Goal: Task Accomplishment & Management: Use online tool/utility

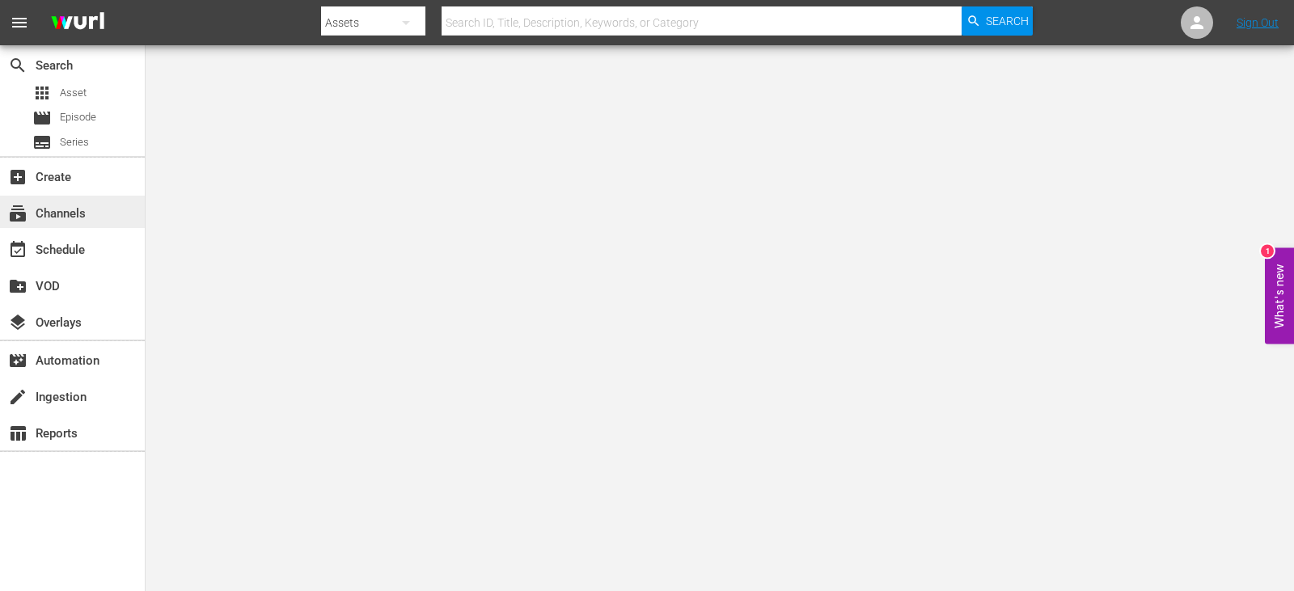
click at [70, 210] on div "subscriptions Channels" at bounding box center [45, 211] width 91 height 15
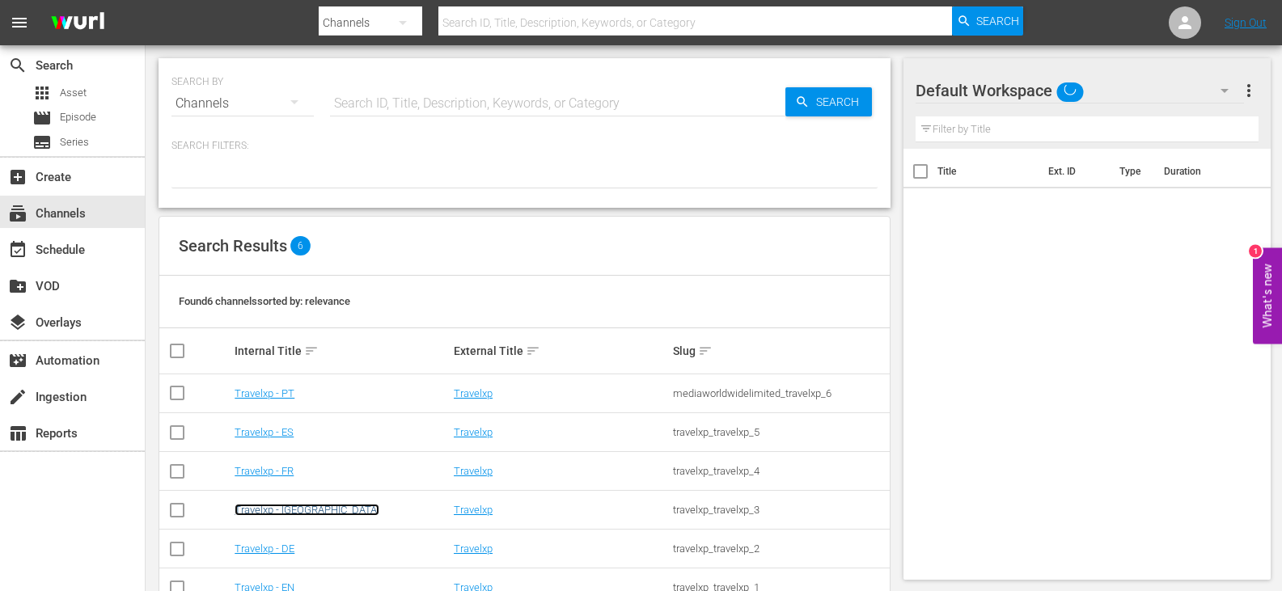
click at [278, 511] on link "Travelxp - [GEOGRAPHIC_DATA]" at bounding box center [307, 510] width 145 height 12
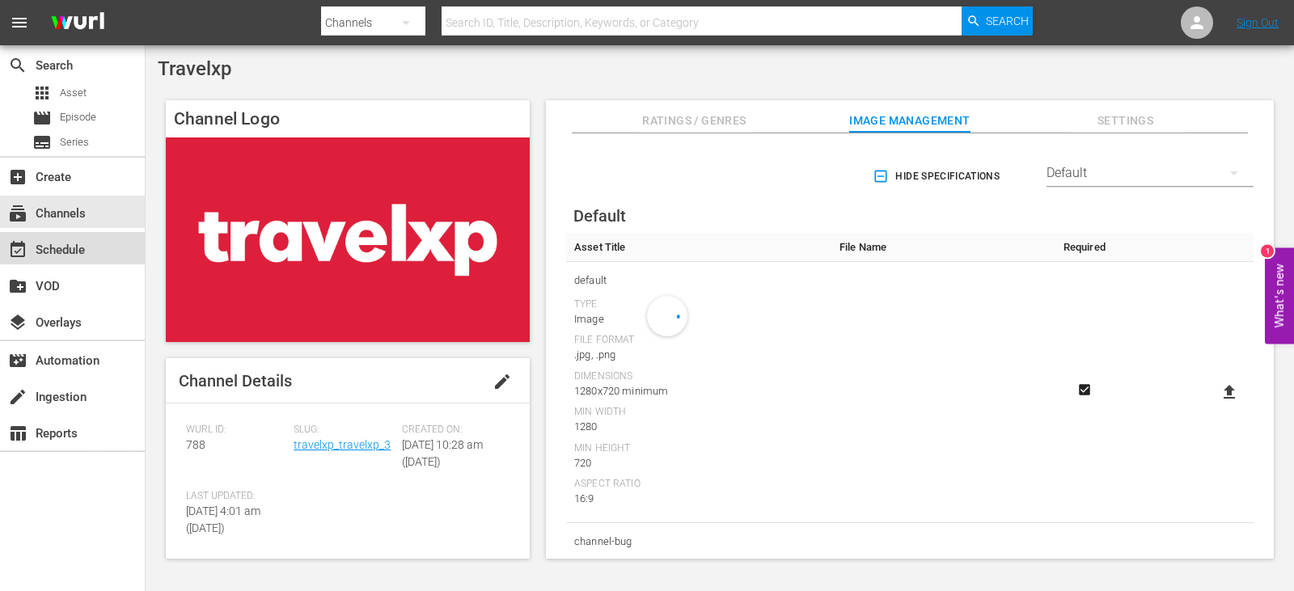
click at [83, 255] on div "event_available Schedule" at bounding box center [45, 247] width 91 height 15
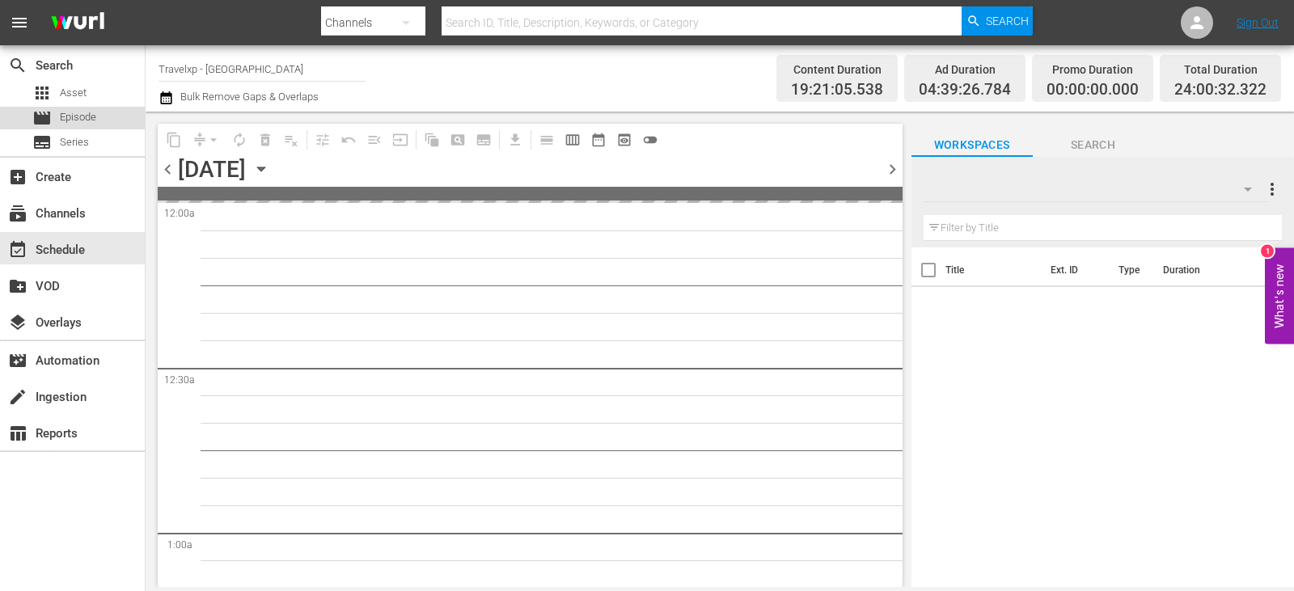
click at [67, 118] on span "Episode" at bounding box center [78, 117] width 36 height 16
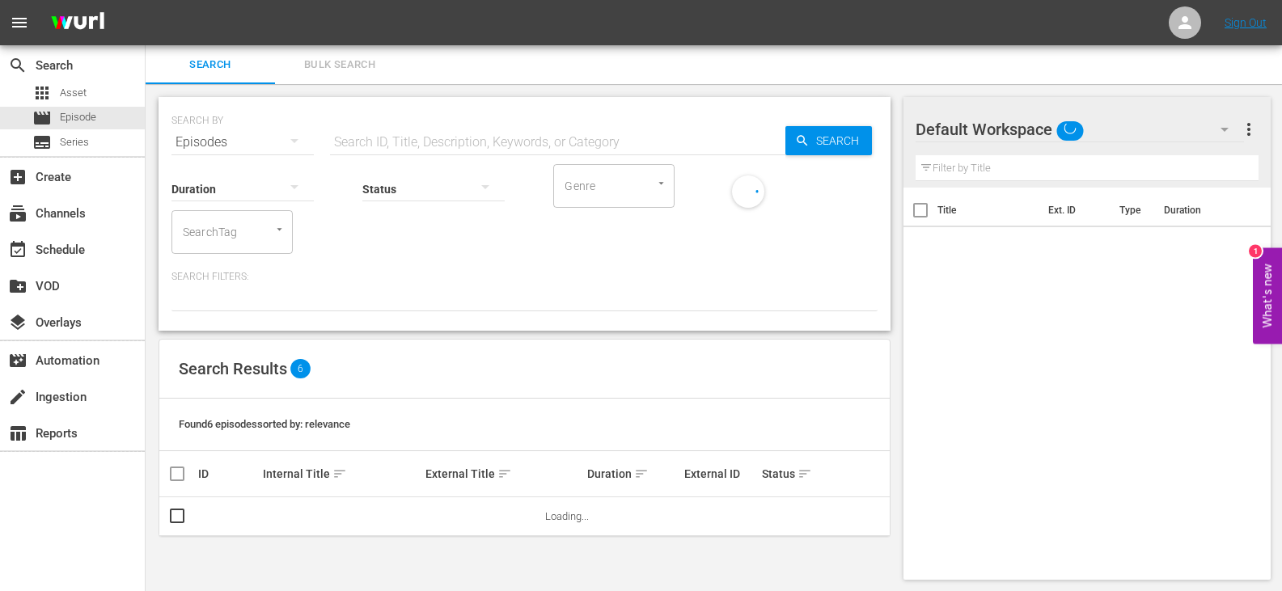
click at [386, 142] on input "text" at bounding box center [557, 142] width 455 height 39
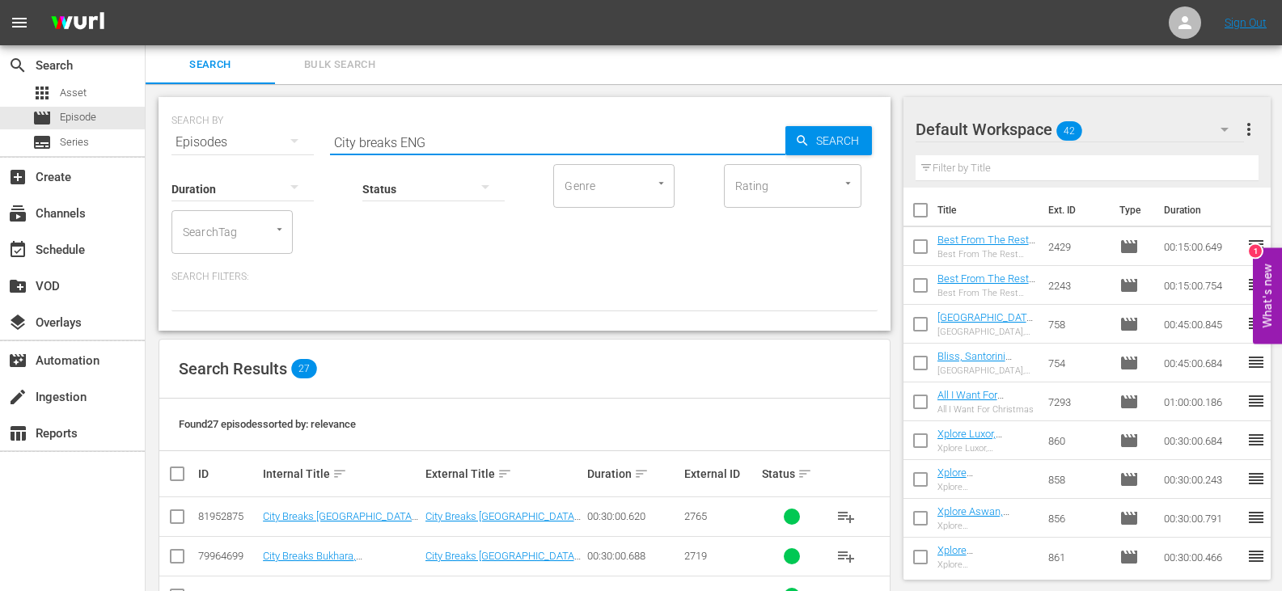
drag, startPoint x: 395, startPoint y: 143, endPoint x: 288, endPoint y: 146, distance: 106.8
click at [288, 146] on div "SEARCH BY Search By Episodes Search ID, Title, Description, Keywords, or Catego…" at bounding box center [525, 133] width 706 height 58
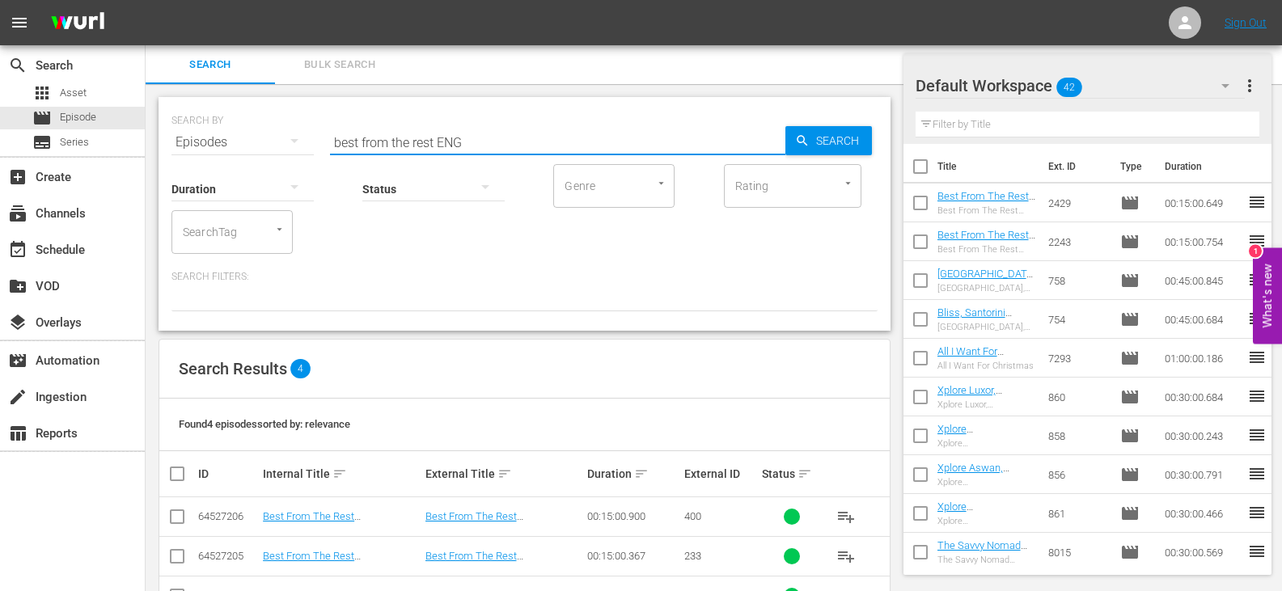
scroll to position [95, 0]
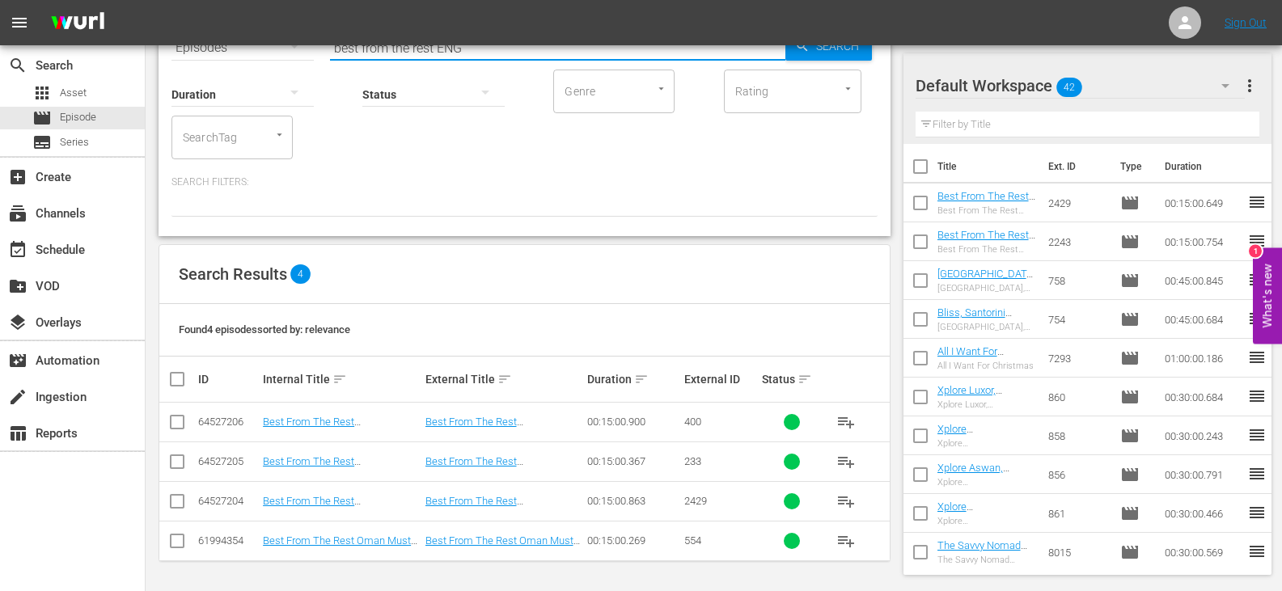
type input "best from the rest ENG"
click at [49, 253] on div "event_available Schedule" at bounding box center [45, 247] width 91 height 15
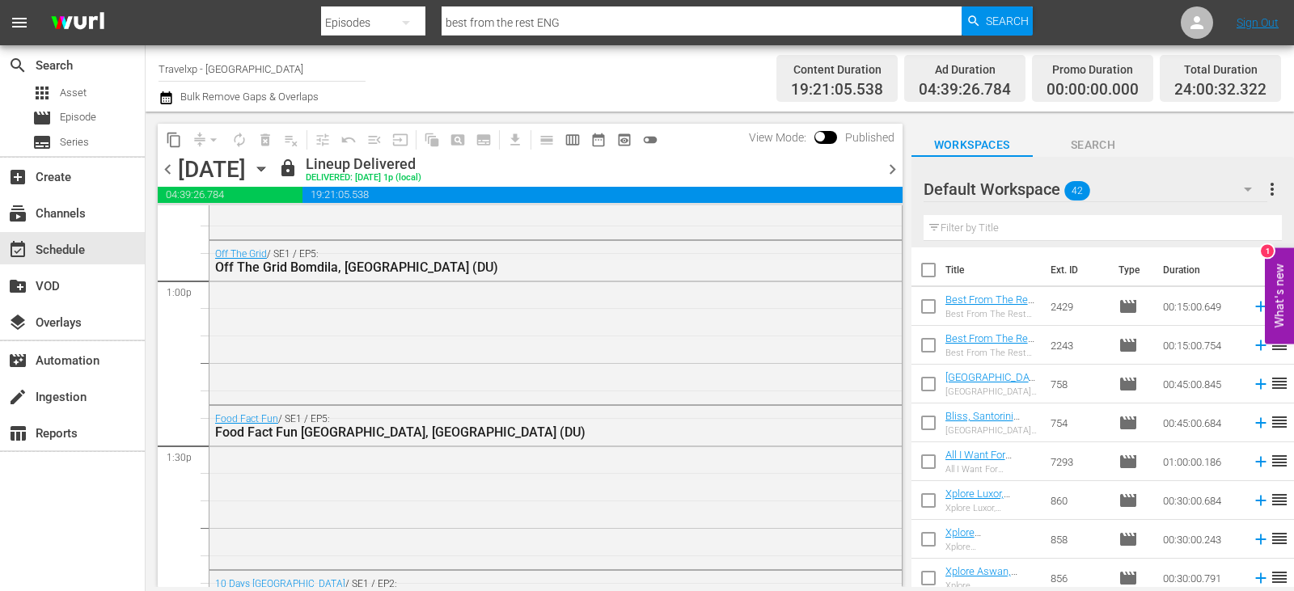
scroll to position [4288, 0]
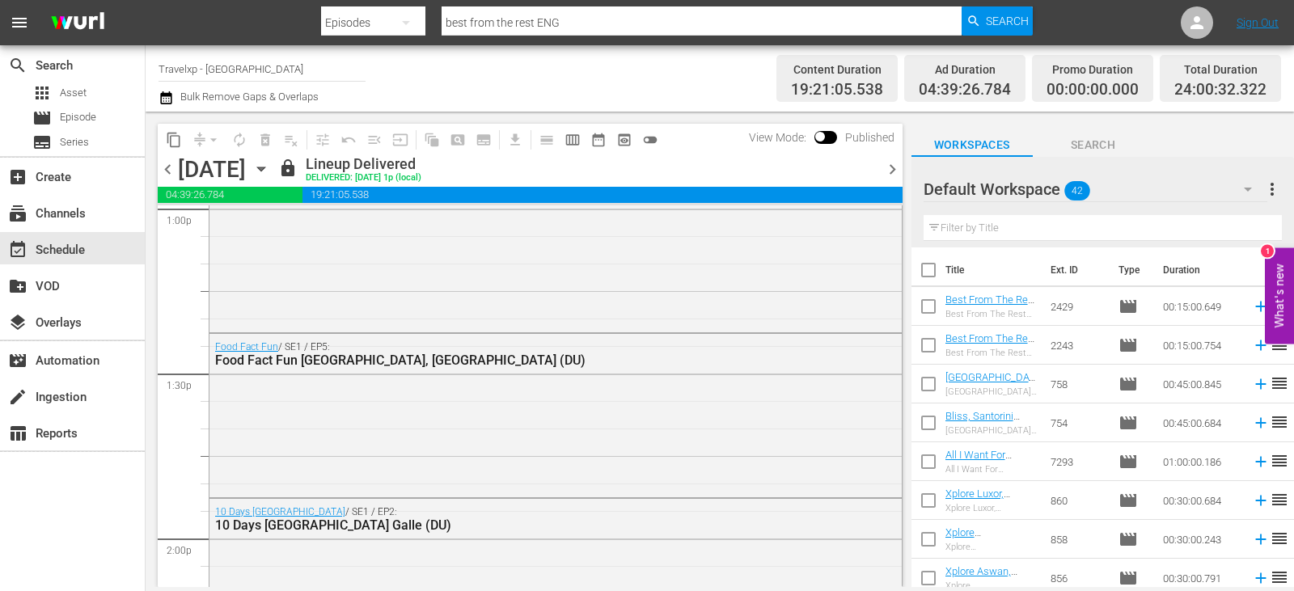
click at [886, 167] on span "chevron_right" at bounding box center [893, 169] width 20 height 20
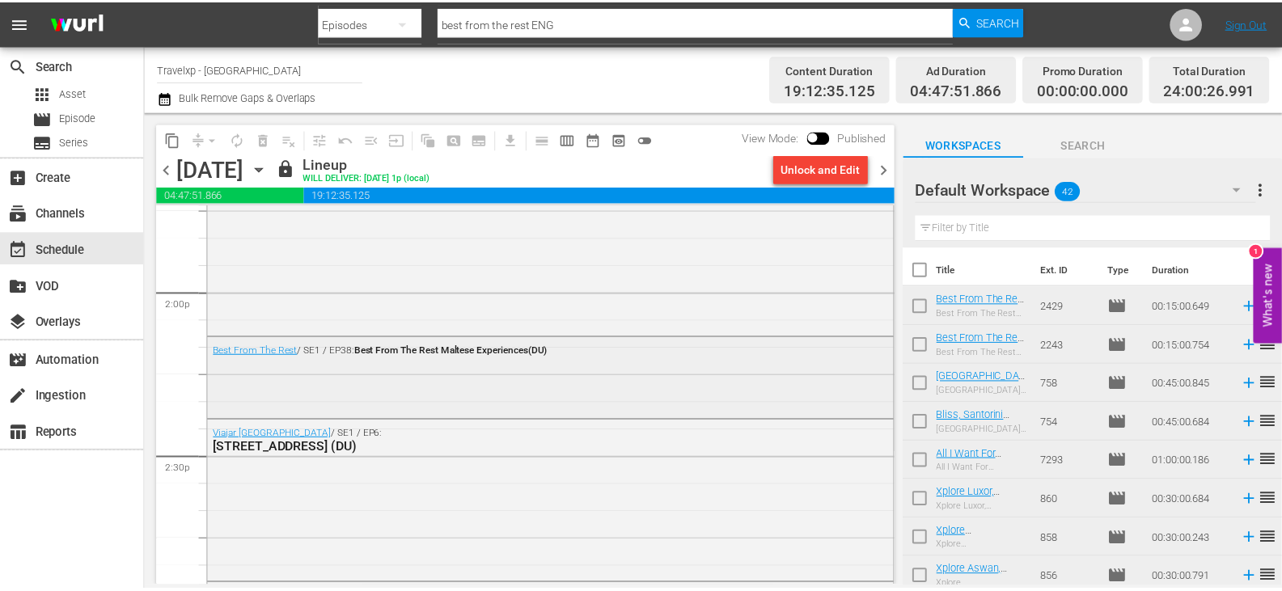
scroll to position [4558, 0]
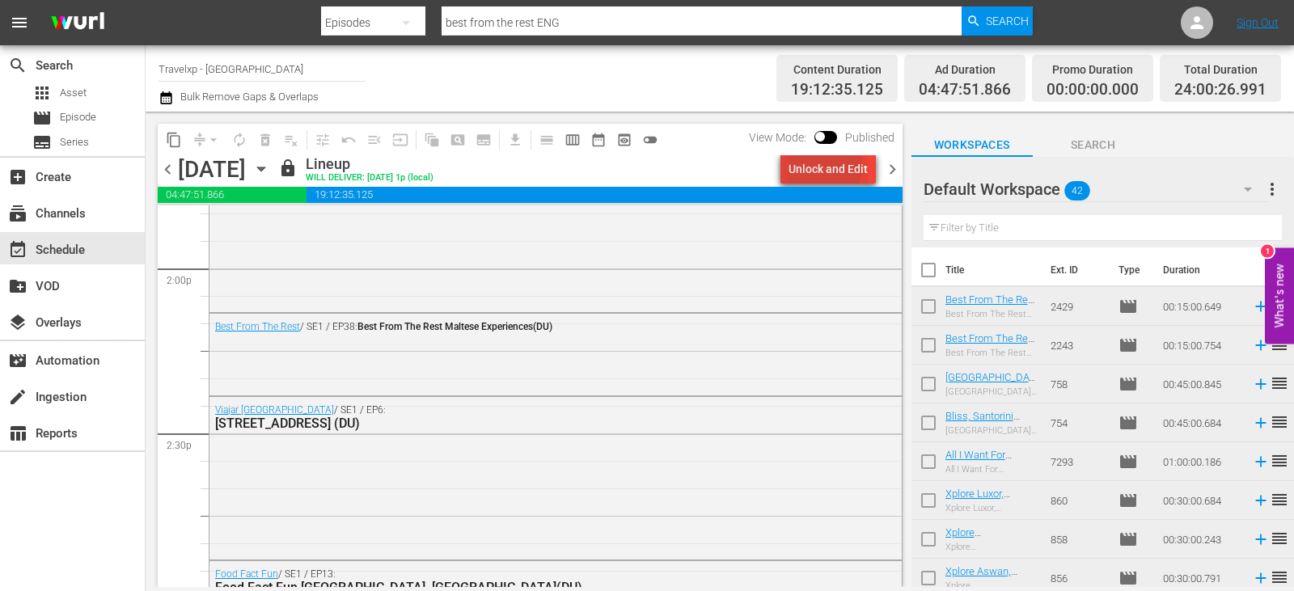
click at [820, 166] on div "Unlock and Edit" at bounding box center [828, 169] width 79 height 29
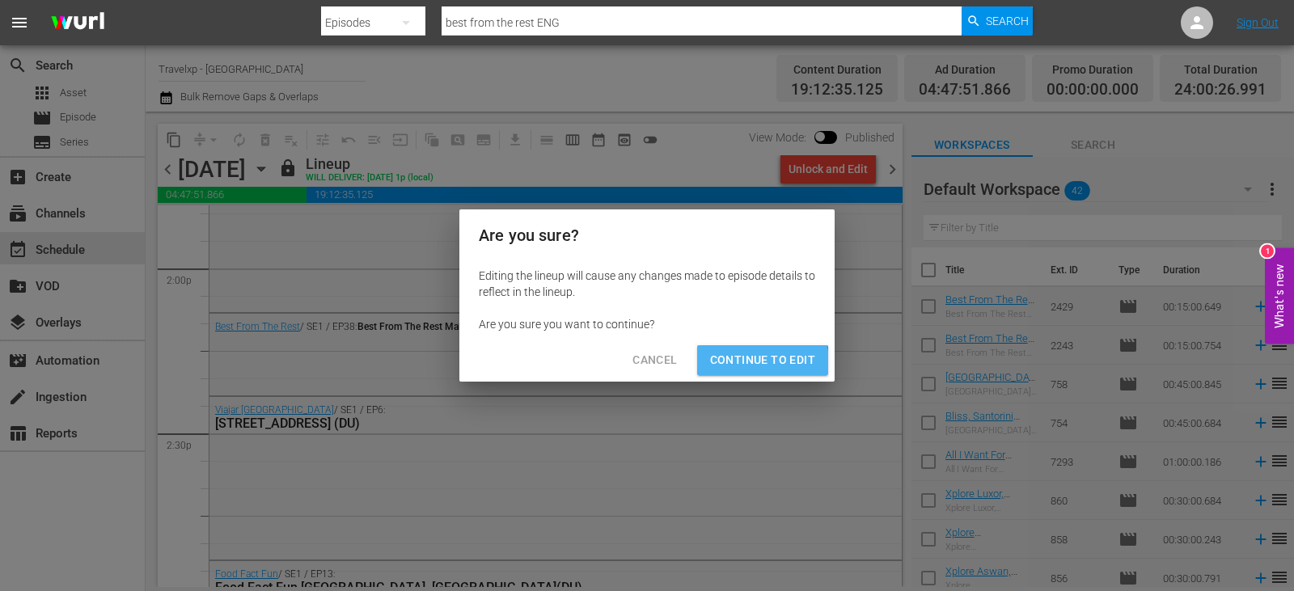
click at [730, 369] on span "Continue to Edit" at bounding box center [762, 360] width 105 height 20
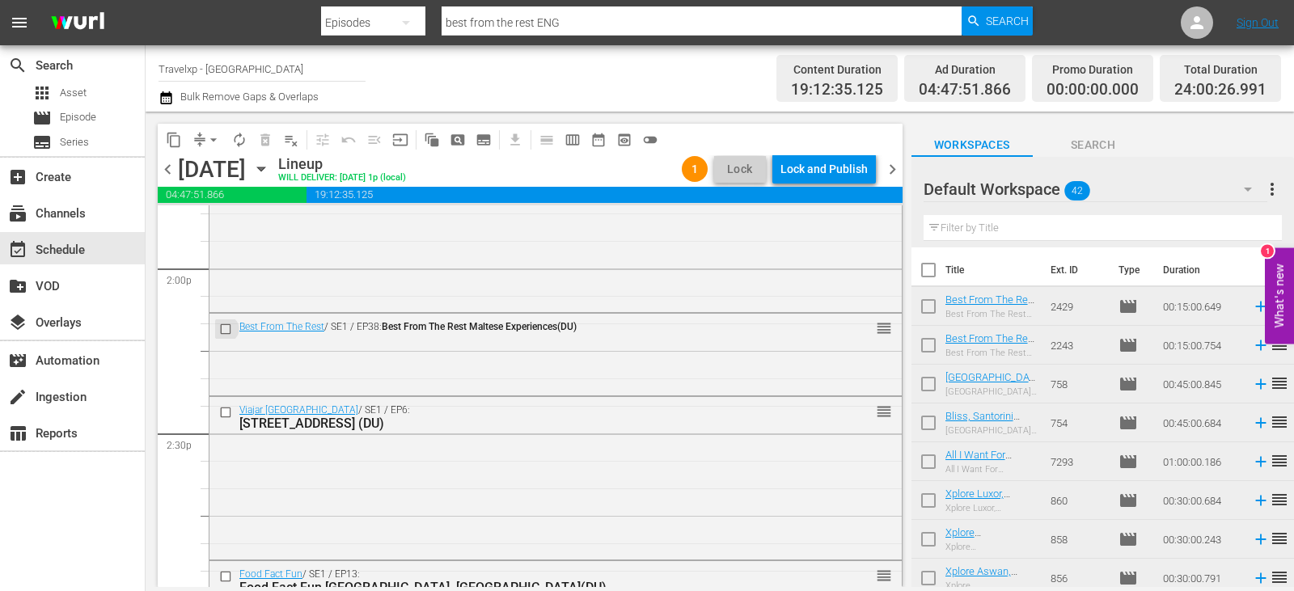
click at [228, 332] on input "checkbox" at bounding box center [227, 330] width 17 height 14
click at [104, 118] on div "movie Episode" at bounding box center [72, 118] width 145 height 23
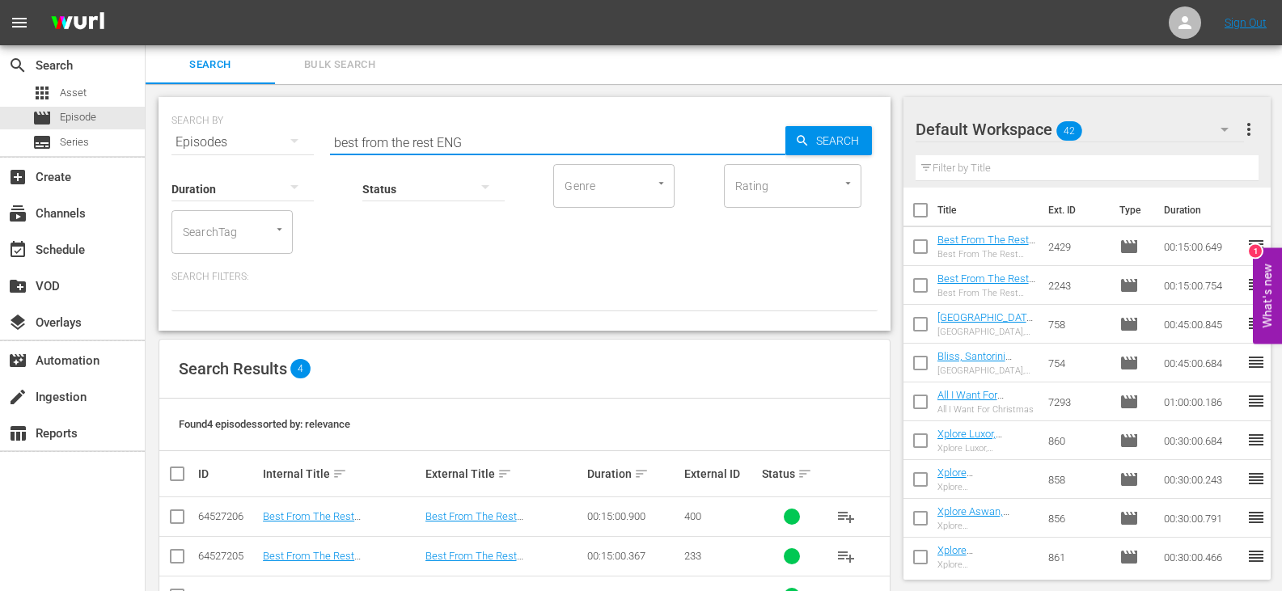
click at [468, 140] on input "best from the rest ENG" at bounding box center [557, 142] width 455 height 39
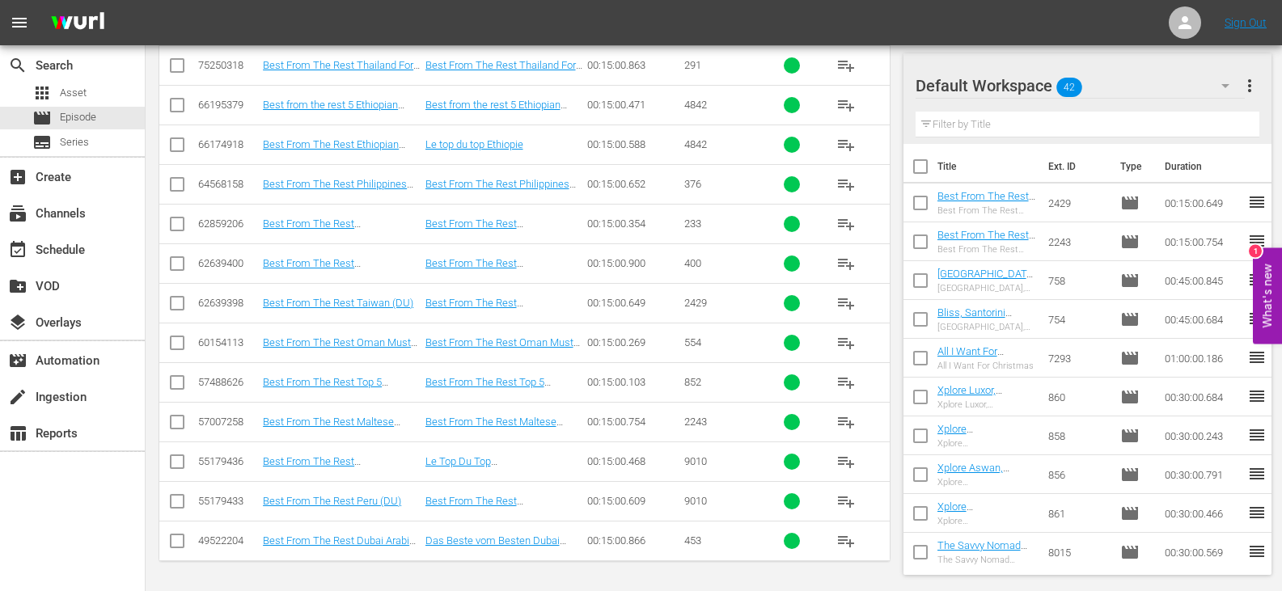
scroll to position [290, 0]
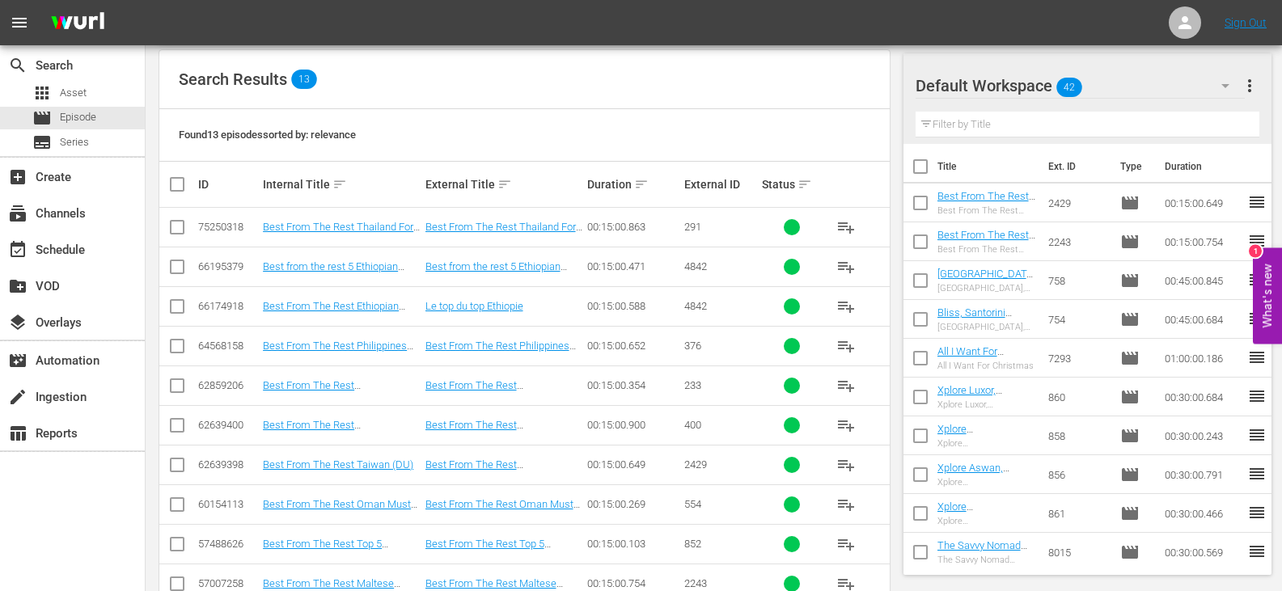
type input "best from the rest DU"
click at [178, 391] on input "checkbox" at bounding box center [176, 388] width 19 height 19
checkbox input "true"
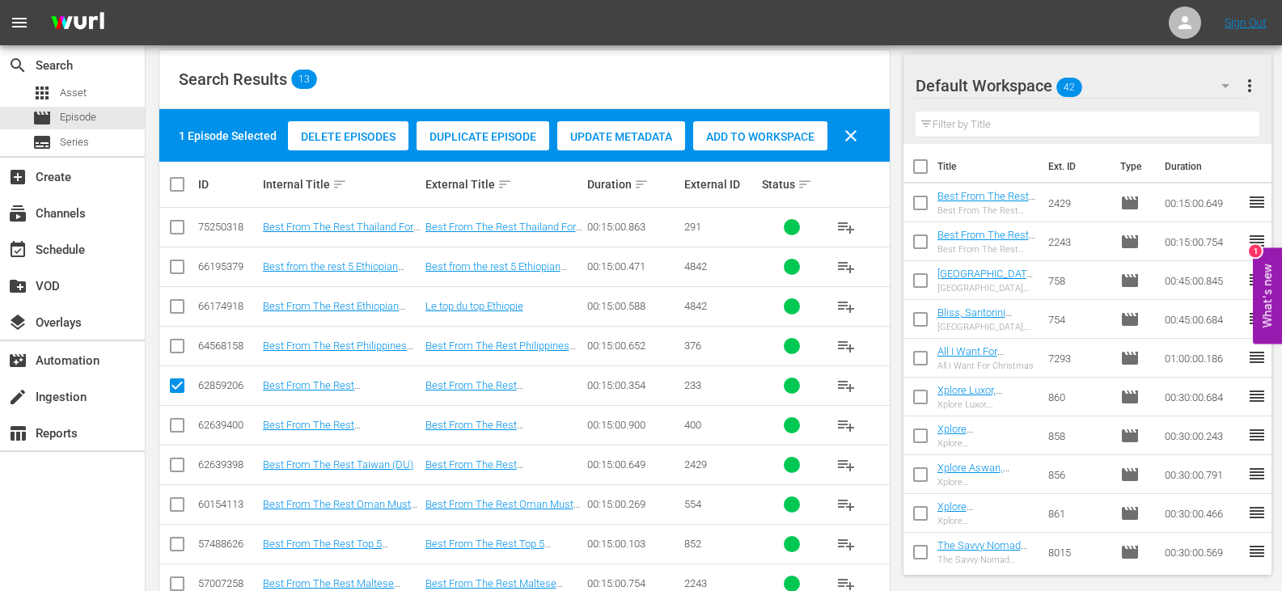
click at [733, 135] on span "Add to Workspace" at bounding box center [760, 136] width 134 height 13
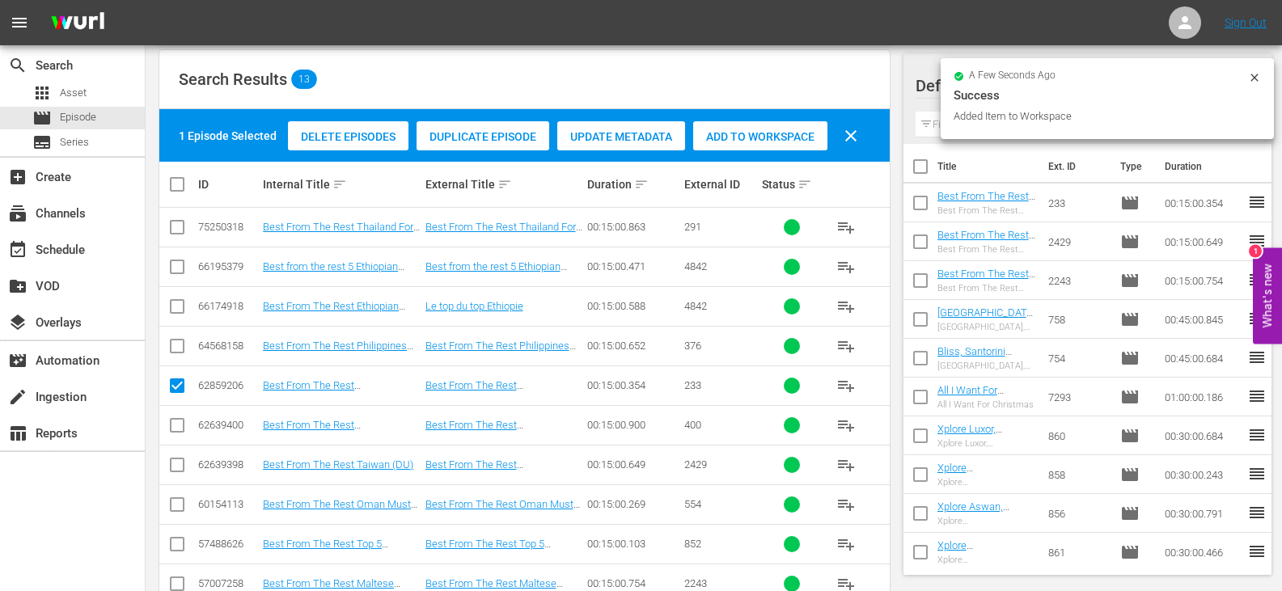
scroll to position [0, 0]
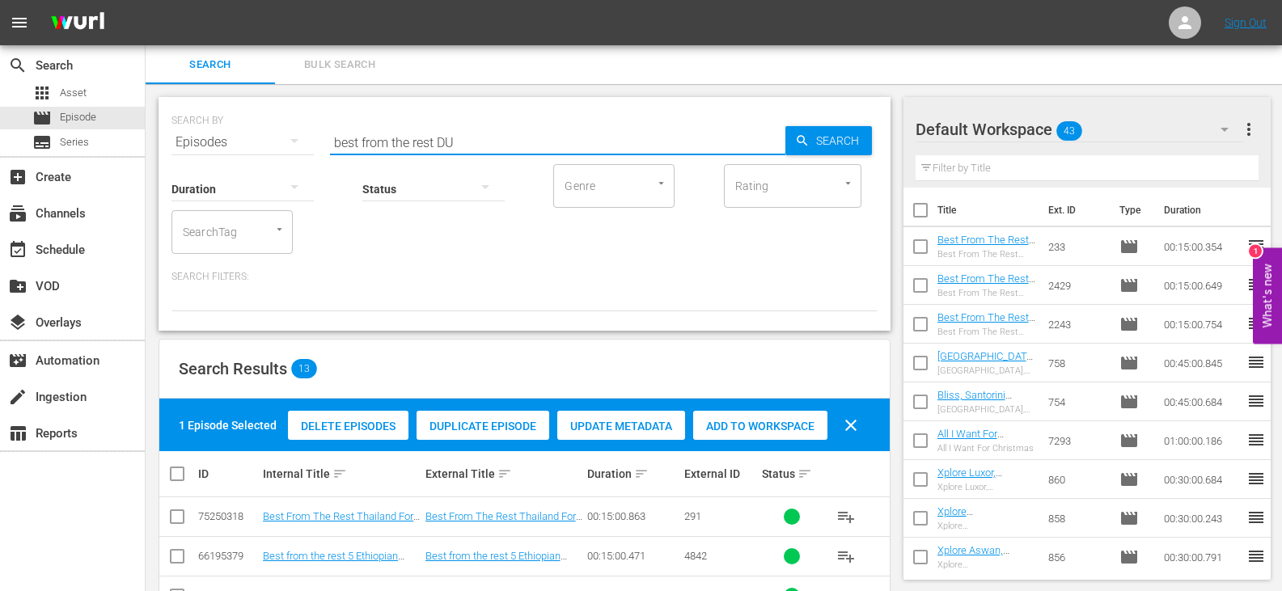
drag, startPoint x: 434, startPoint y: 142, endPoint x: 300, endPoint y: 127, distance: 134.3
click at [303, 135] on div "SEARCH BY Search By Episodes Search ID, Title, Description, Keywords, or Catego…" at bounding box center [525, 133] width 706 height 58
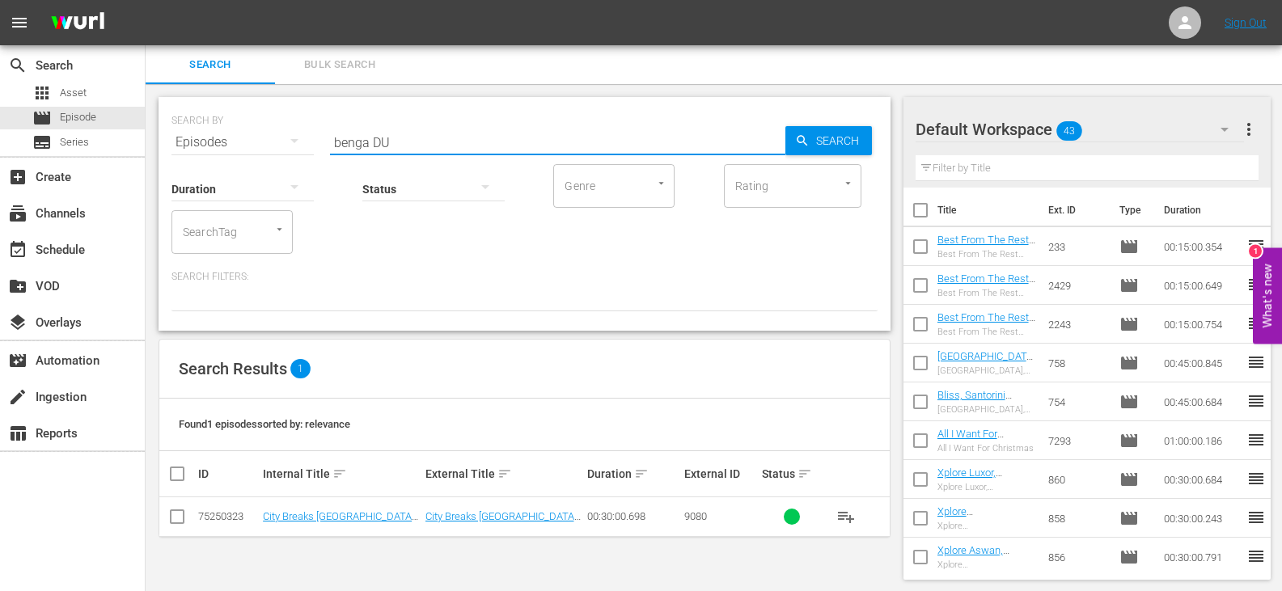
type input "benga DU"
click at [171, 519] on input "checkbox" at bounding box center [176, 520] width 19 height 19
checkbox input "true"
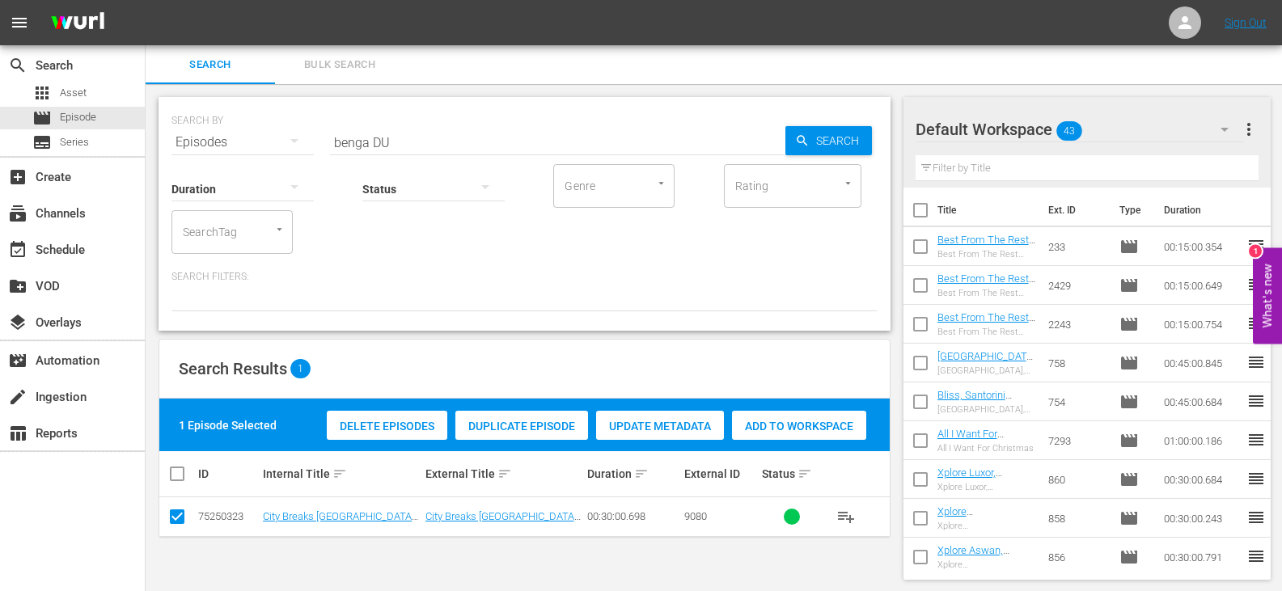
click at [757, 431] on span "Add to Workspace" at bounding box center [799, 426] width 134 height 13
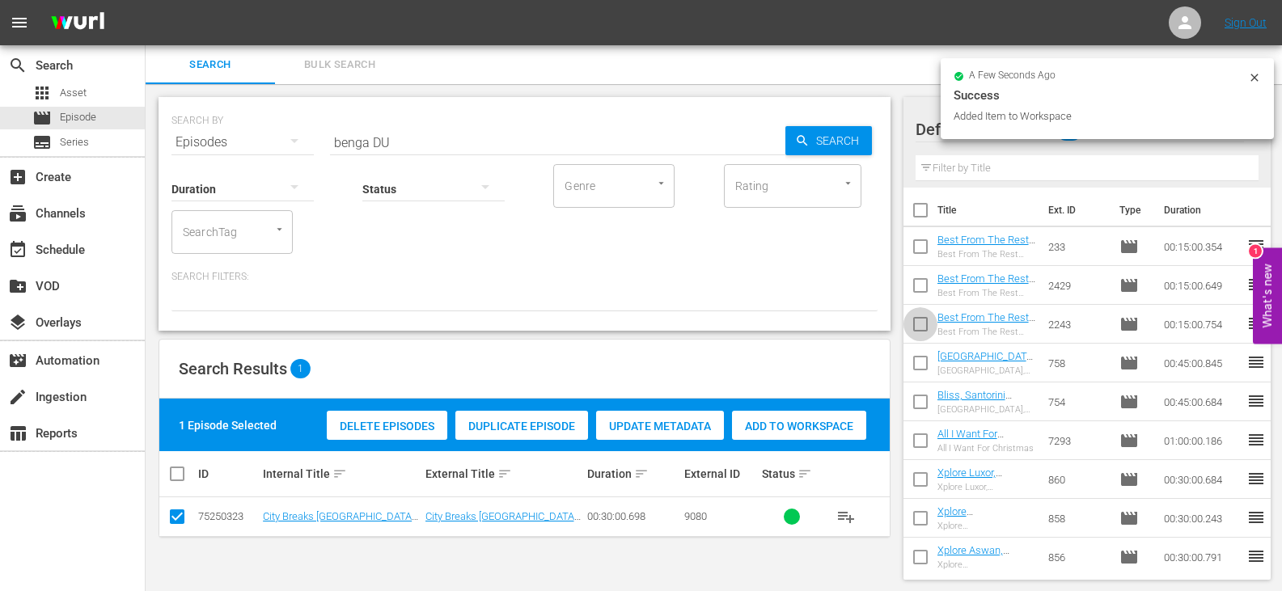
click at [919, 323] on input "checkbox" at bounding box center [921, 328] width 34 height 34
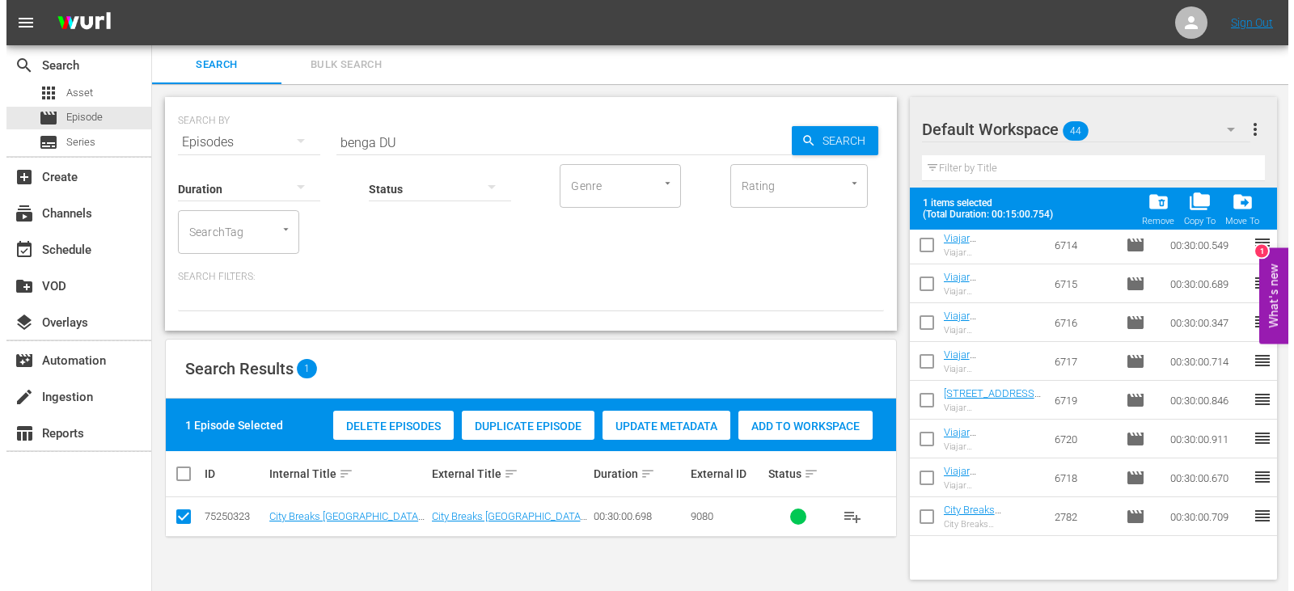
scroll to position [900, 0]
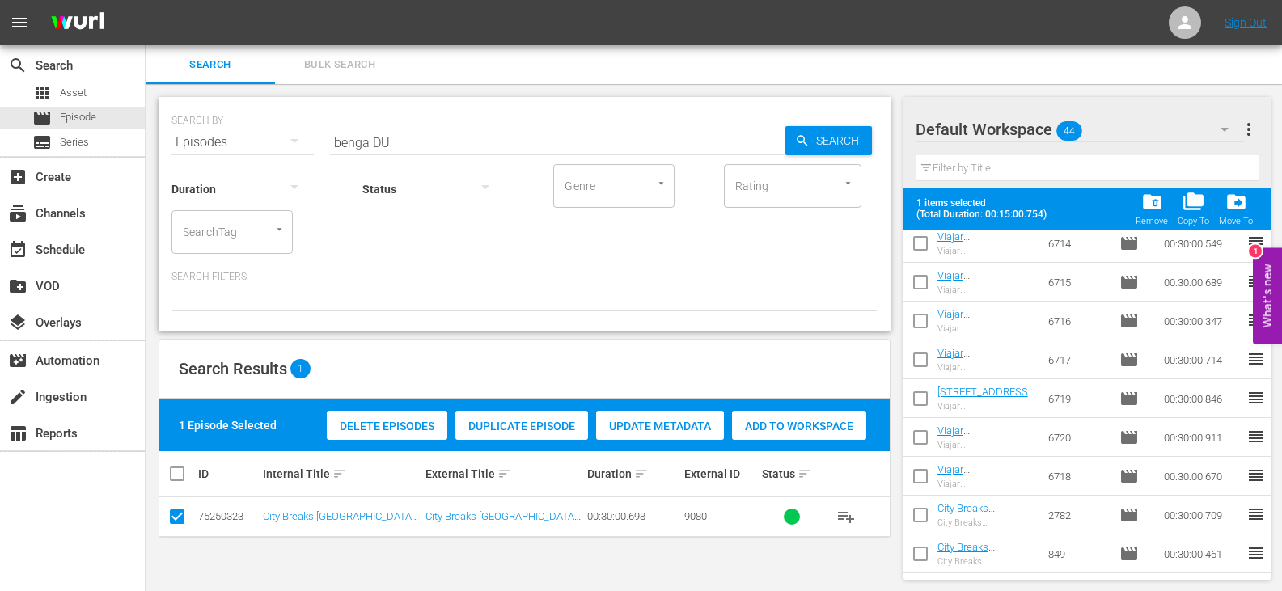
click at [926, 513] on input "checkbox" at bounding box center [921, 519] width 34 height 34
checkbox input "true"
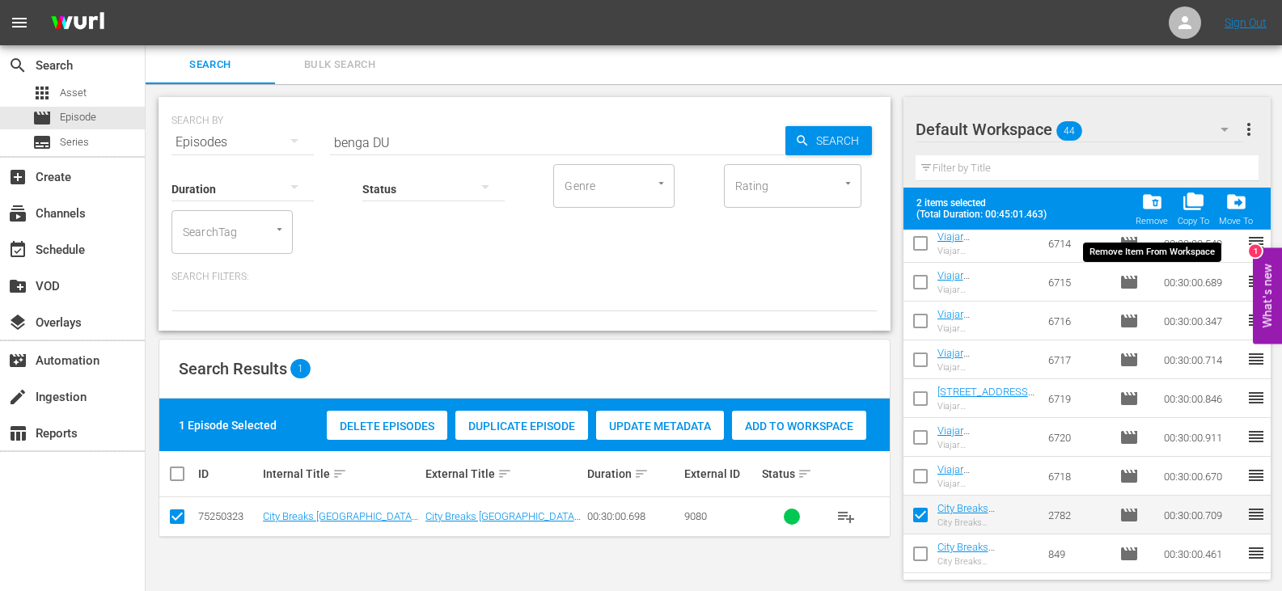
click at [1159, 210] on span "folder_delete" at bounding box center [1153, 202] width 22 height 22
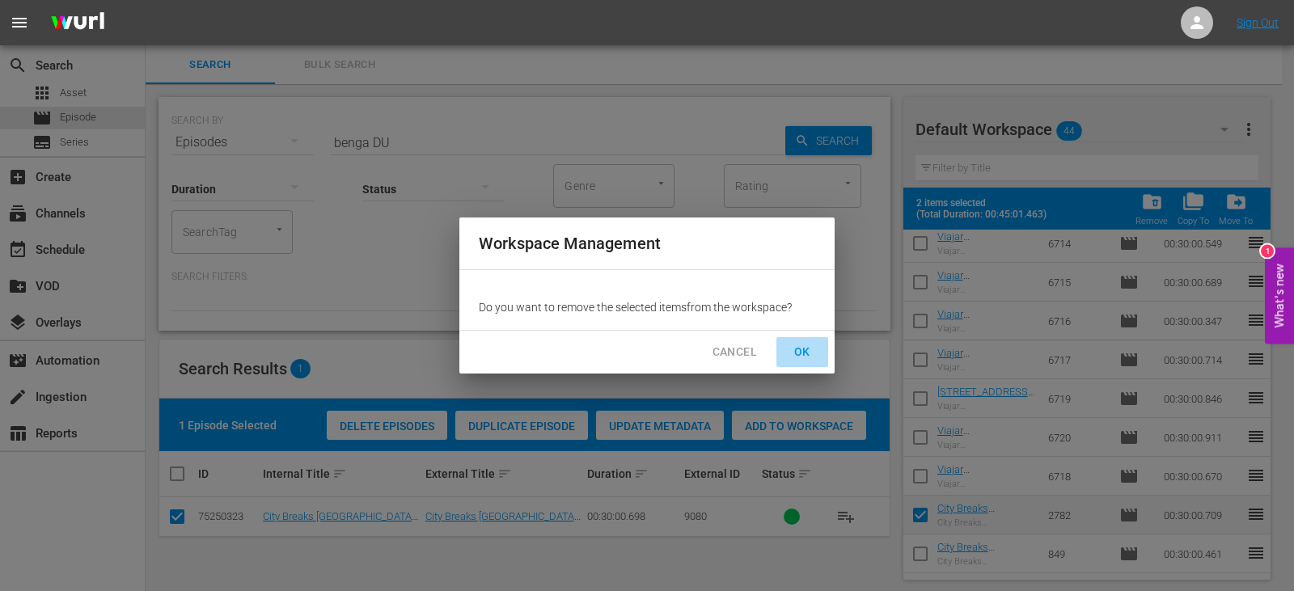
click at [807, 354] on span "OK" at bounding box center [803, 352] width 26 height 20
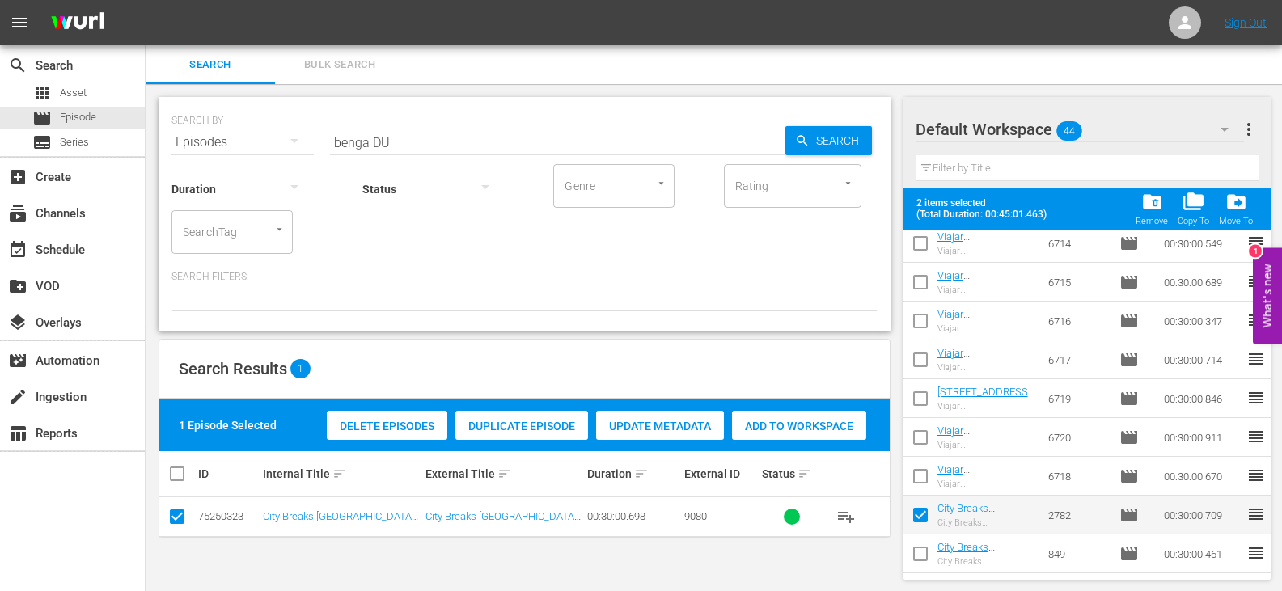
checkbox input "false"
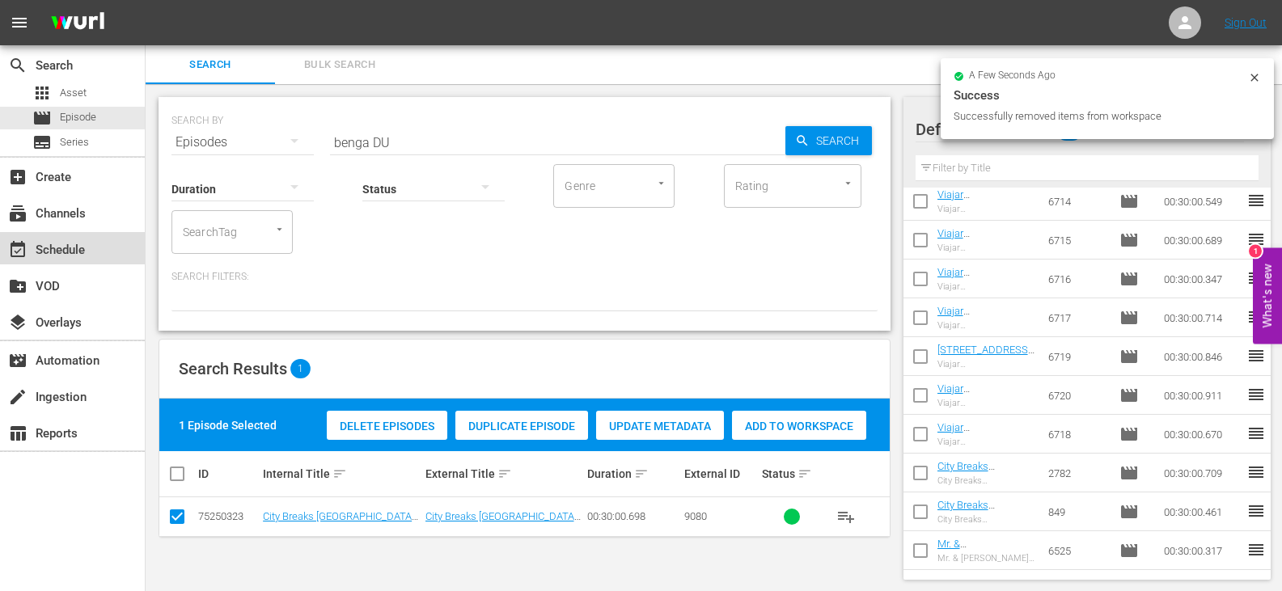
click at [73, 243] on div "event_available Schedule" at bounding box center [45, 247] width 91 height 15
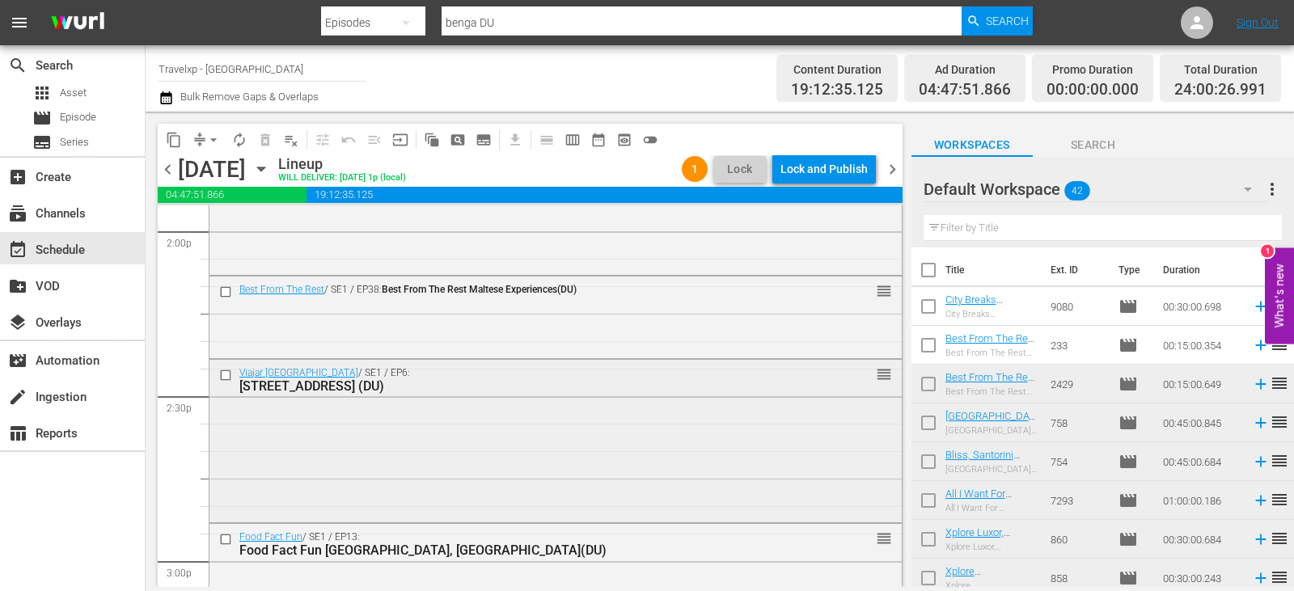
scroll to position [4612, 0]
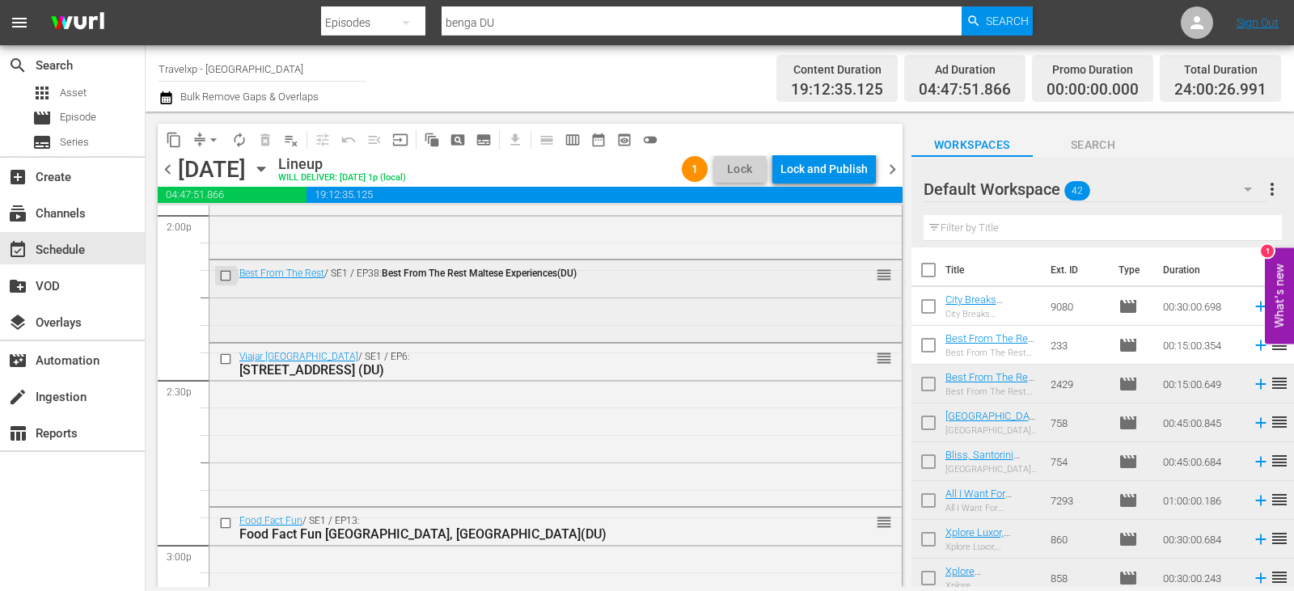
click at [226, 281] on input "checkbox" at bounding box center [227, 276] width 17 height 14
click at [269, 129] on button "delete_forever_outlined" at bounding box center [265, 140] width 26 height 26
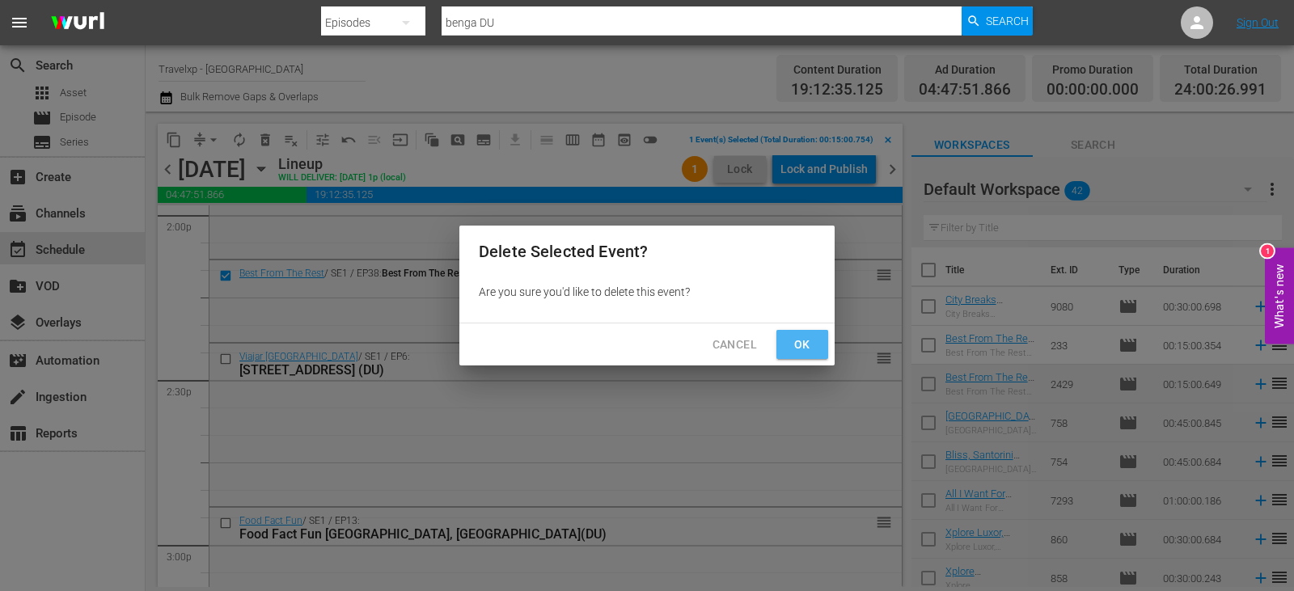
click at [799, 345] on span "Ok" at bounding box center [803, 345] width 26 height 20
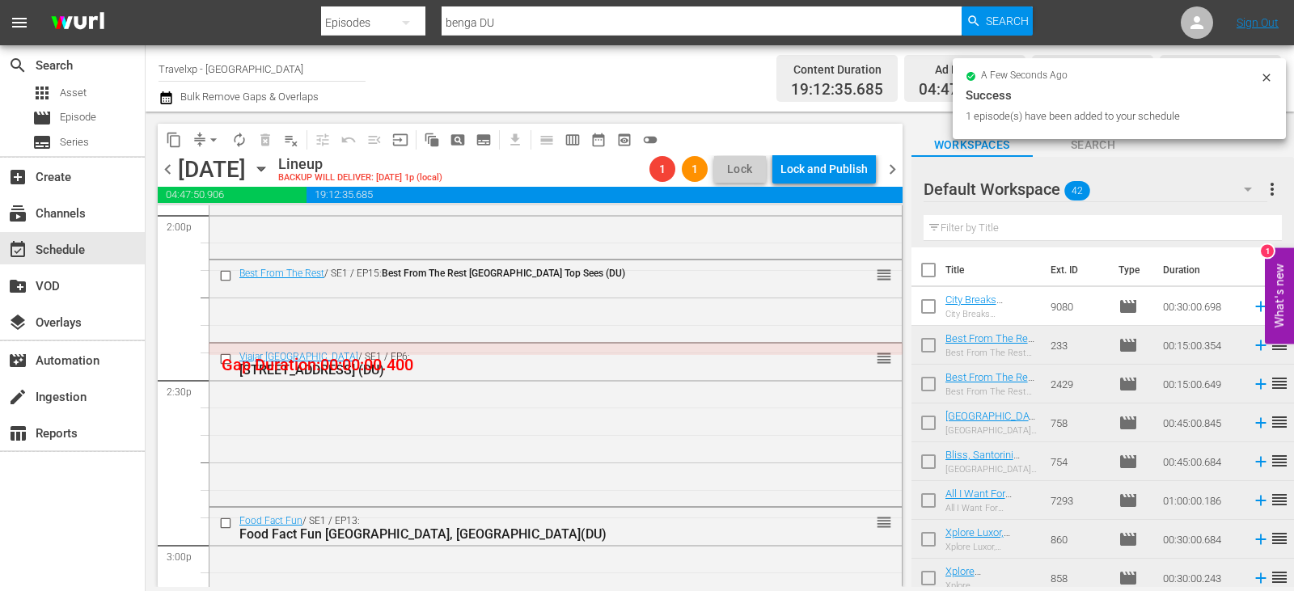
click at [214, 139] on span "arrow_drop_down" at bounding box center [213, 140] width 16 height 16
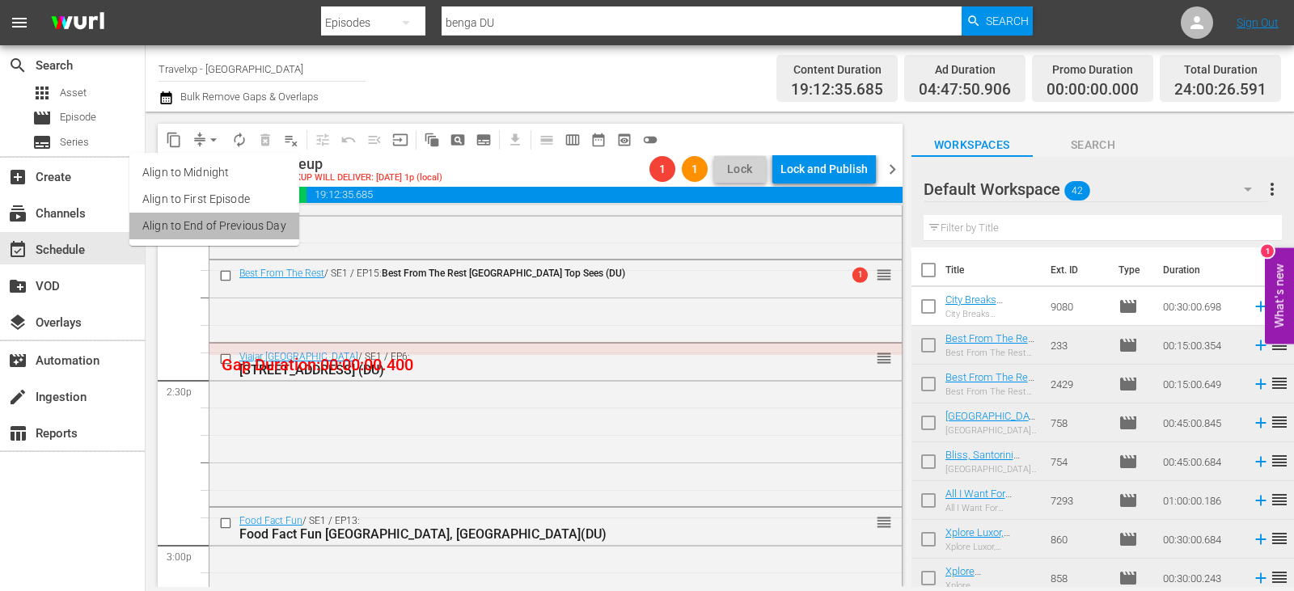
click at [214, 223] on li "Align to End of Previous Day" at bounding box center [214, 226] width 170 height 27
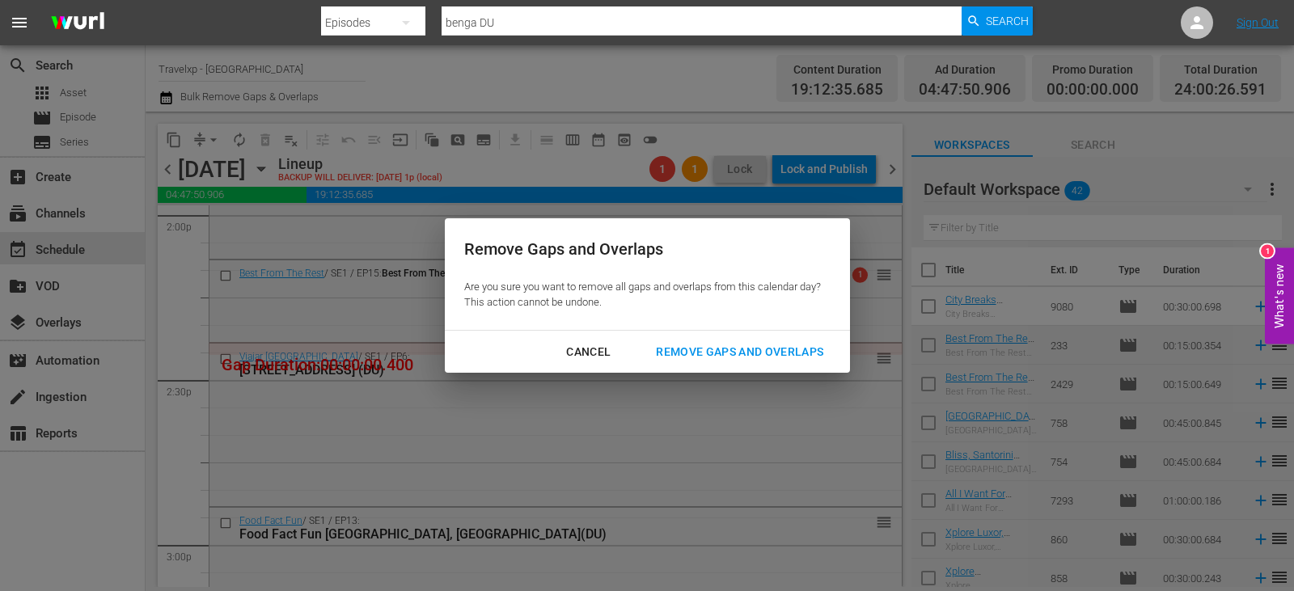
click at [708, 349] on div "Remove Gaps and Overlaps" at bounding box center [739, 352] width 193 height 20
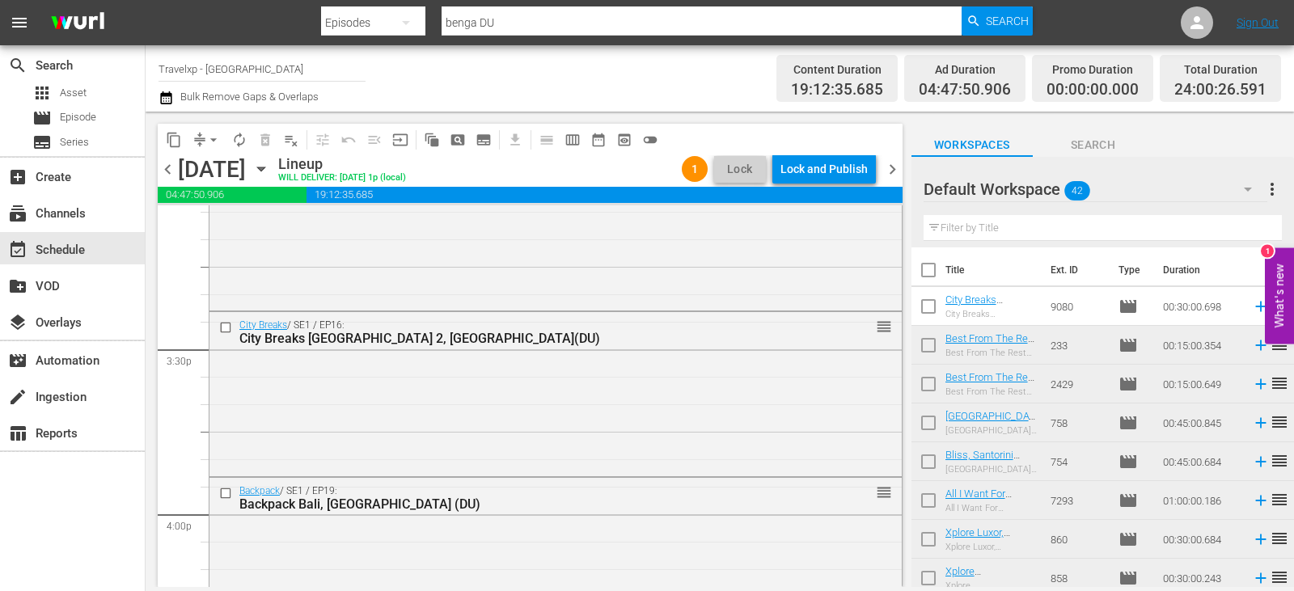
scroll to position [4935, 0]
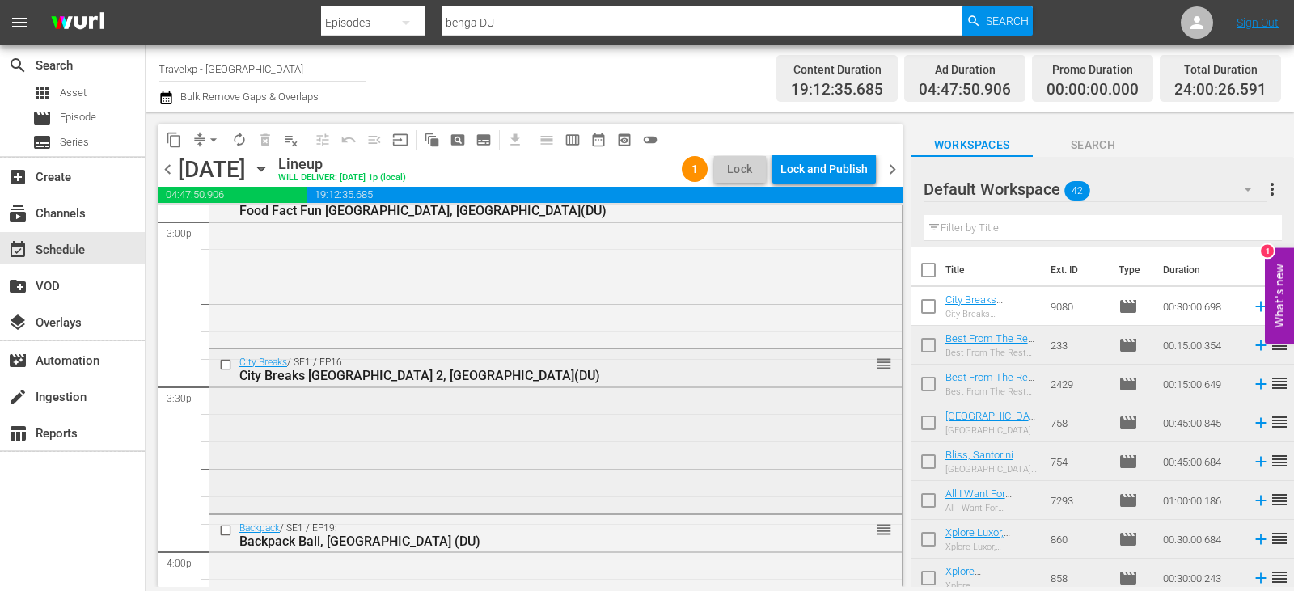
click at [222, 369] on input "checkbox" at bounding box center [227, 365] width 17 height 14
click at [266, 134] on span "delete_forever_outlined" at bounding box center [265, 140] width 16 height 16
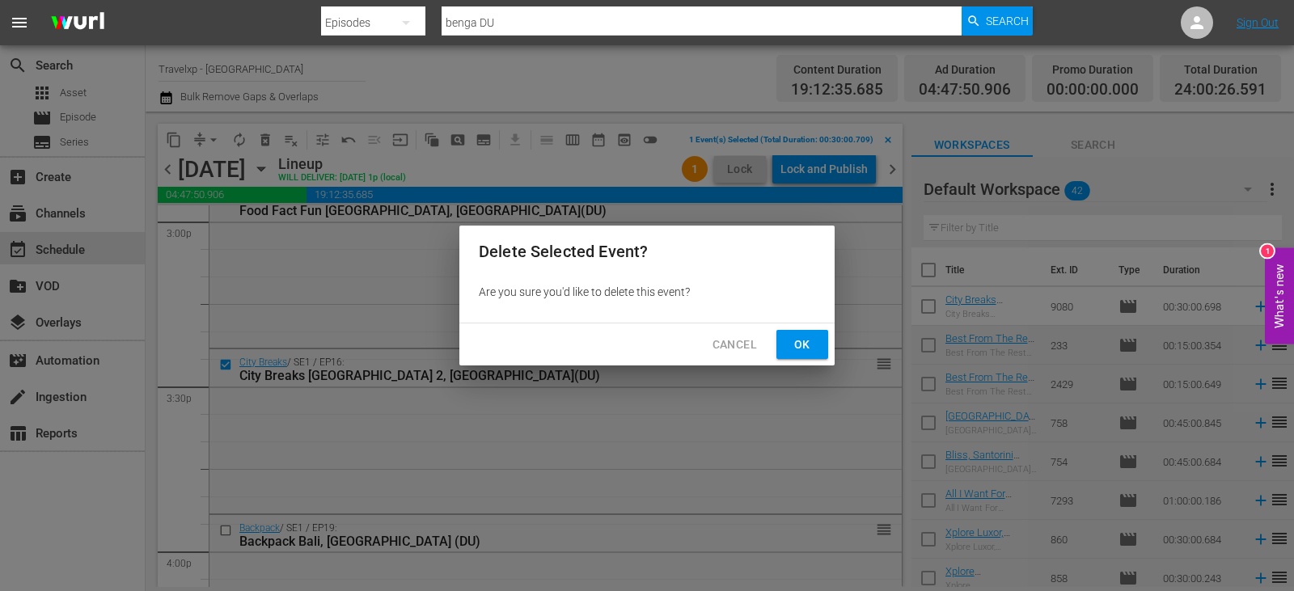
click at [782, 346] on button "Ok" at bounding box center [803, 345] width 52 height 30
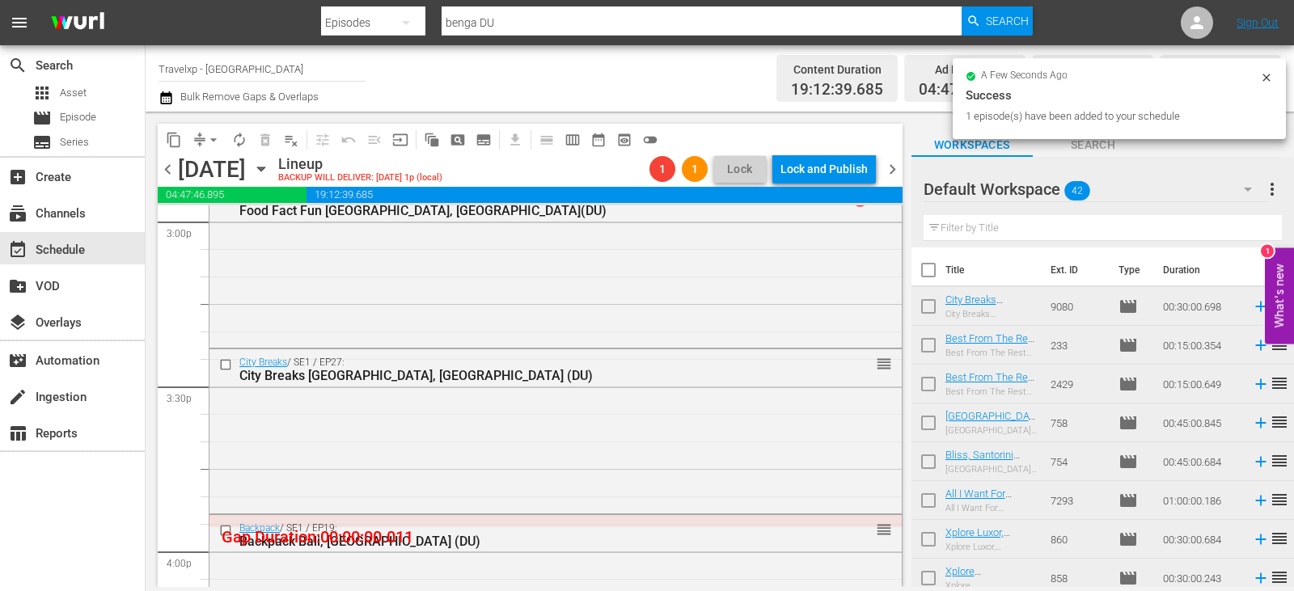
click at [220, 139] on span "arrow_drop_down" at bounding box center [213, 140] width 16 height 16
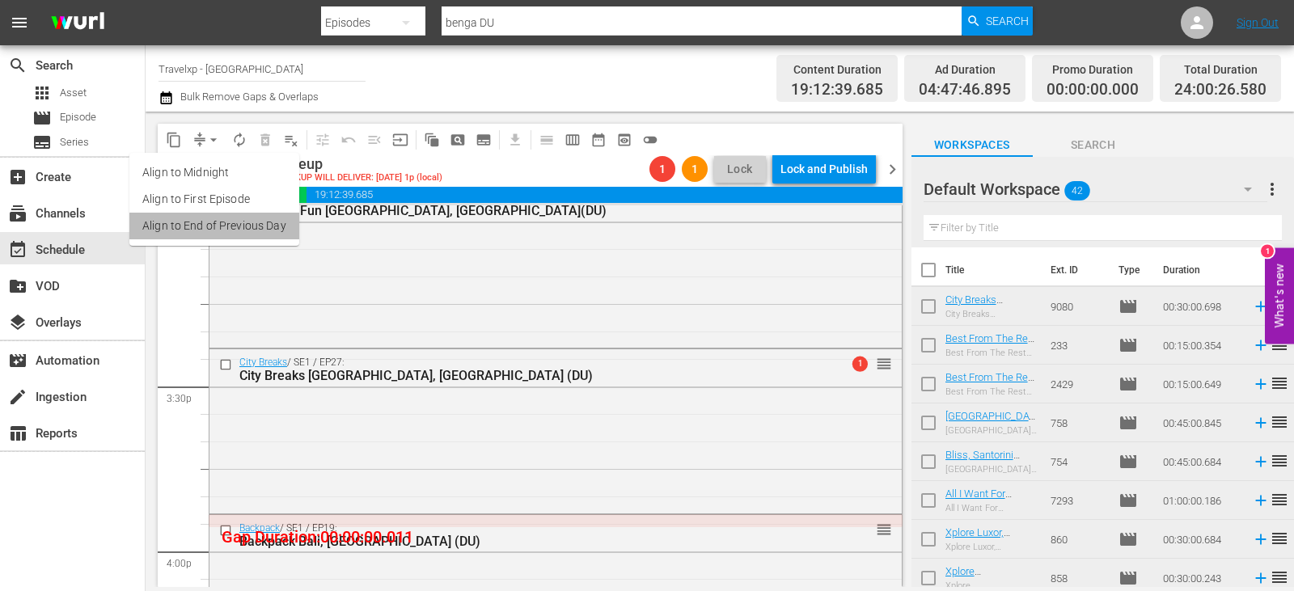
click at [228, 224] on li "Align to End of Previous Day" at bounding box center [214, 226] width 170 height 27
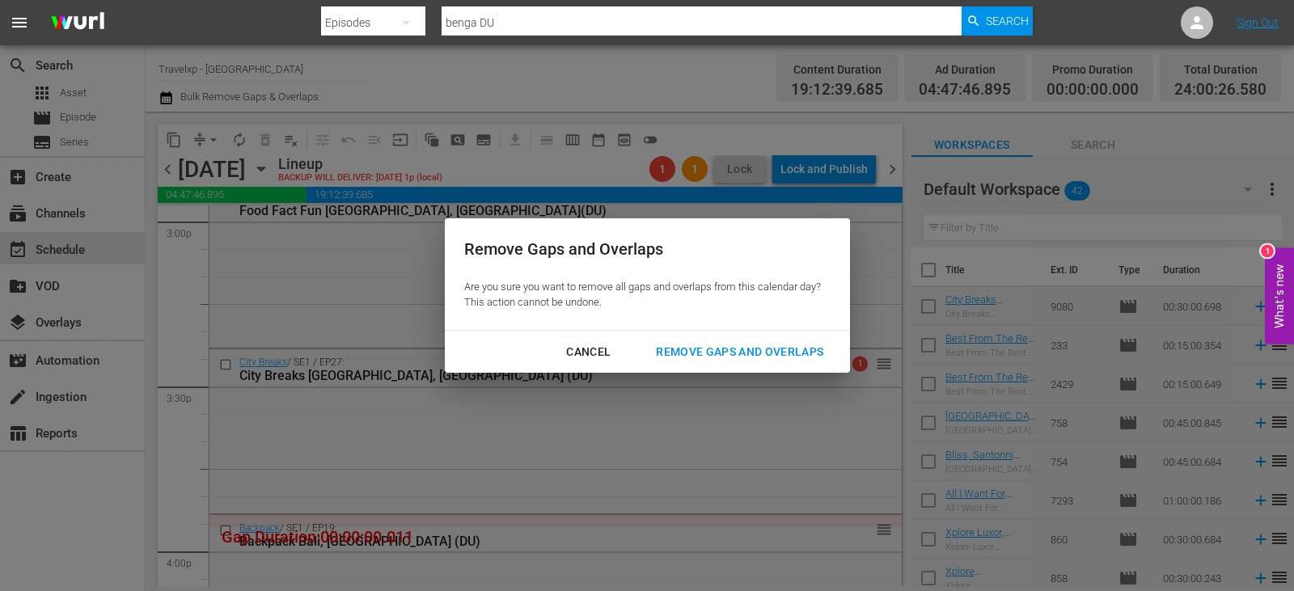
click at [735, 360] on div "Remove Gaps and Overlaps" at bounding box center [739, 352] width 193 height 20
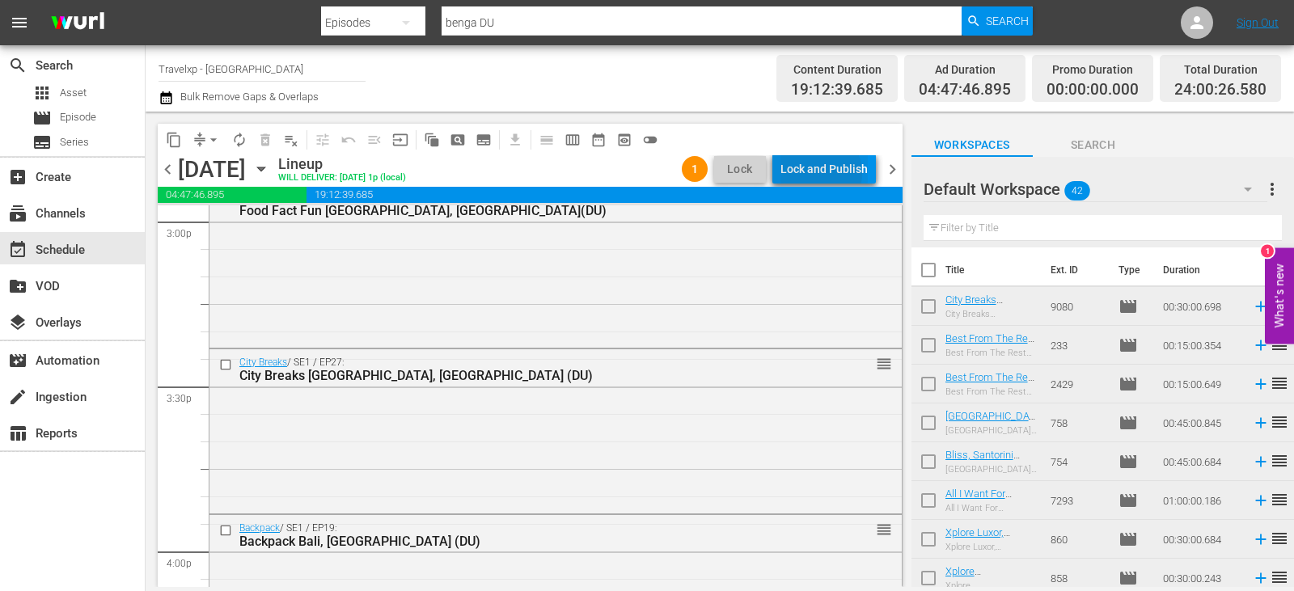
click at [822, 173] on div "Lock and Publish" at bounding box center [824, 169] width 87 height 29
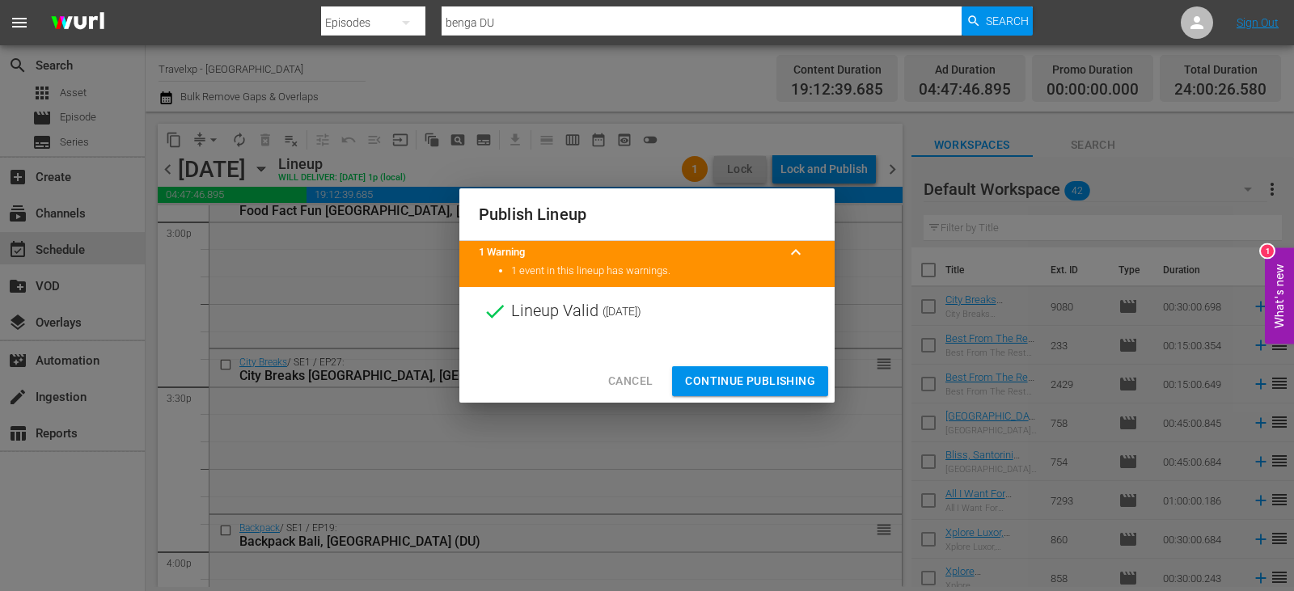
click at [755, 384] on span "Continue Publishing" at bounding box center [750, 381] width 130 height 20
